Goal: Task Accomplishment & Management: Complete application form

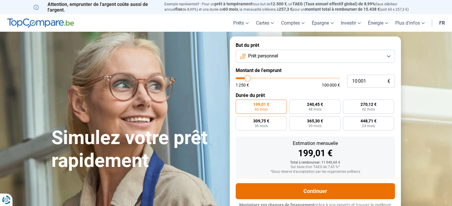
click at [309, 191] on button "Continuer" at bounding box center [315, 192] width 159 height 16
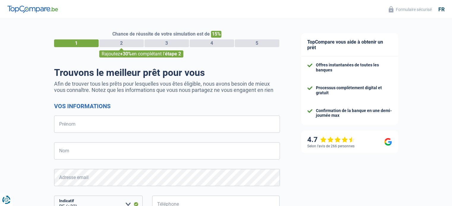
select select "32"
